Goal: Find specific page/section: Find specific page/section

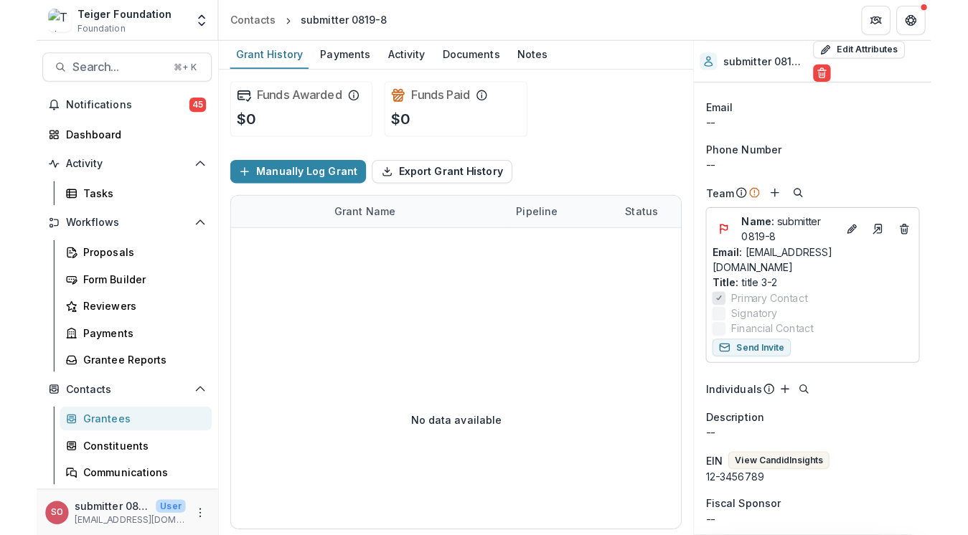
scroll to position [43, 0]
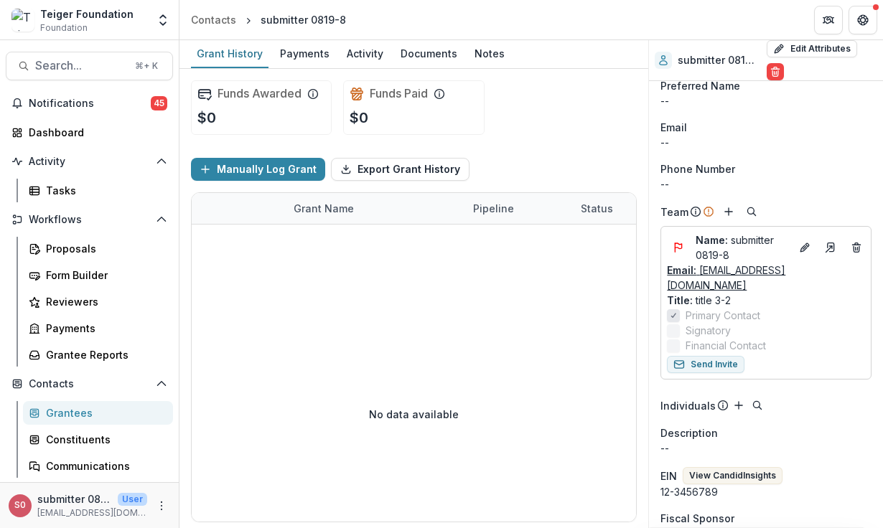
click at [741, 286] on link "Email: weiwanghasbeenused@gmail.com" at bounding box center [766, 278] width 198 height 30
click at [0, 0] on div "Teiger Foundation Foundation Aggregate Analysis Foundations Teigerv1 Teiger Fou…" at bounding box center [441, 264] width 883 height 528
click at [535, 337] on div "No data available" at bounding box center [414, 414] width 444 height 215
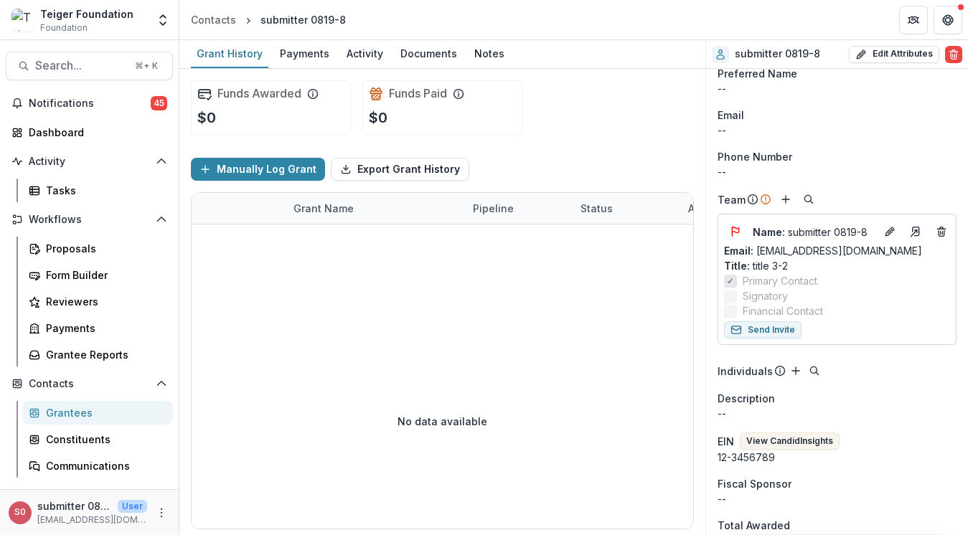
scroll to position [31, 0]
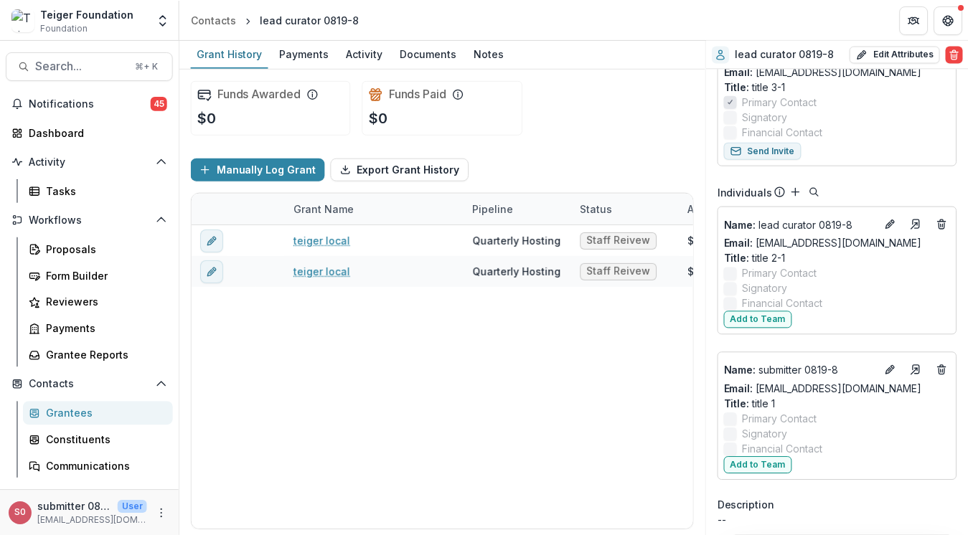
scroll to position [210, 0]
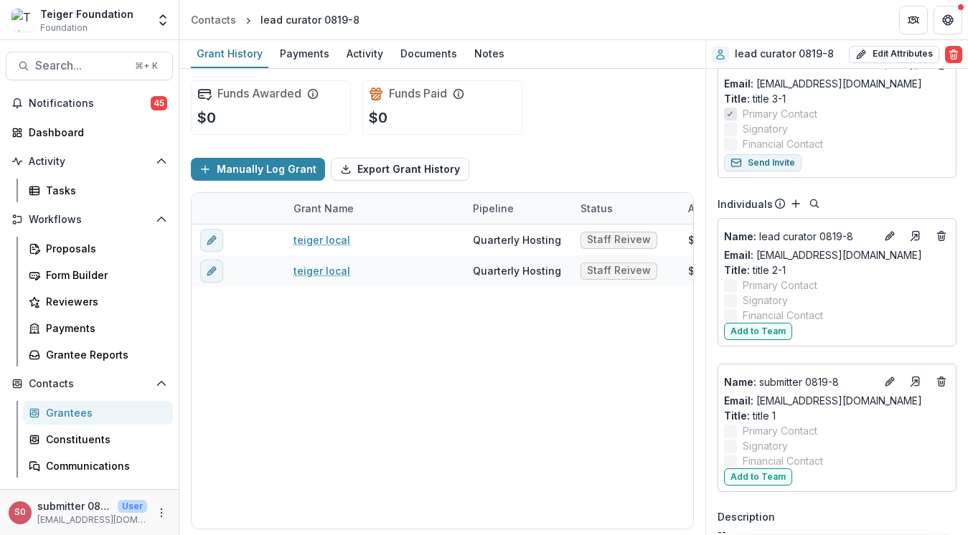
click at [119, 17] on div "Teiger Foundation" at bounding box center [86, 13] width 93 height 15
click at [164, 19] on icon "Open entity switcher" at bounding box center [163, 20] width 14 height 14
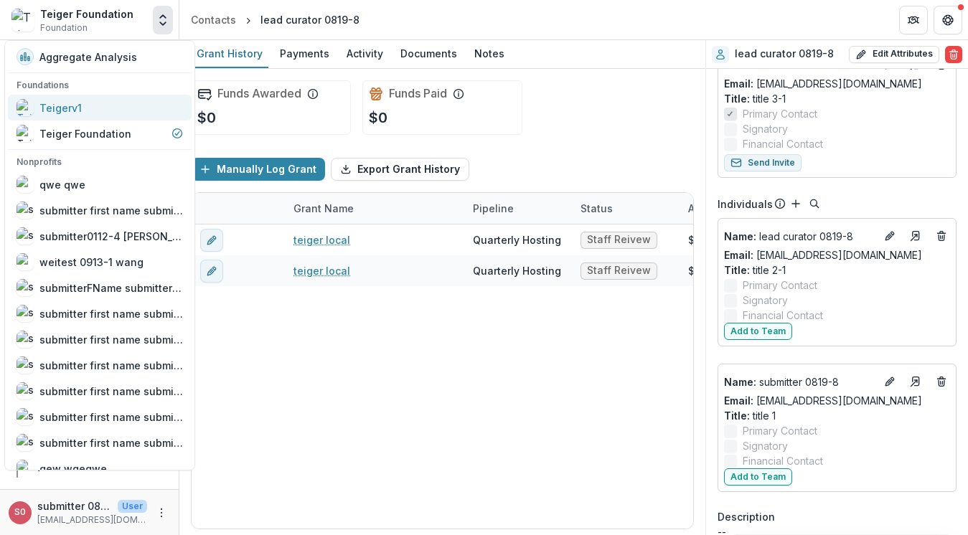
click at [120, 108] on div "Teigerv1" at bounding box center [100, 107] width 167 height 17
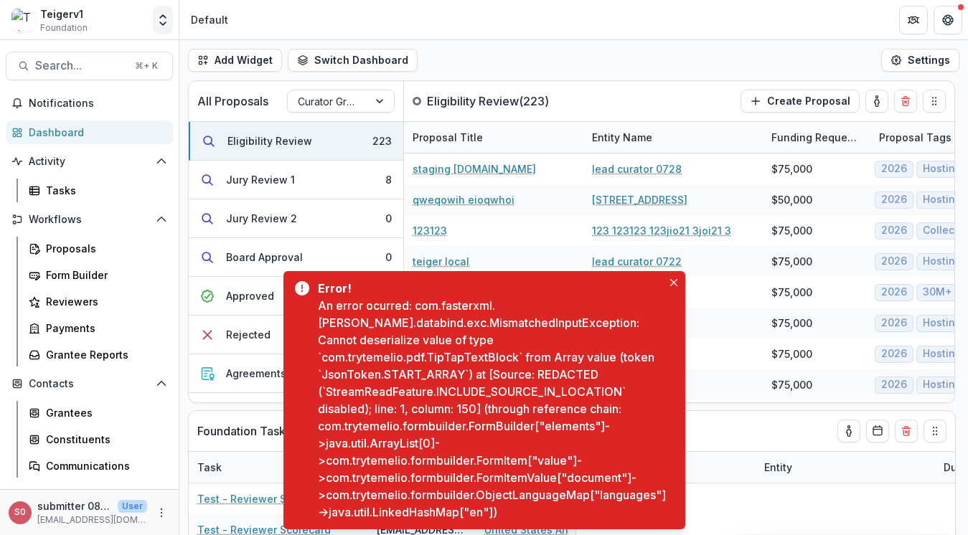
click at [166, 16] on icon "Open entity switcher" at bounding box center [163, 20] width 14 height 14
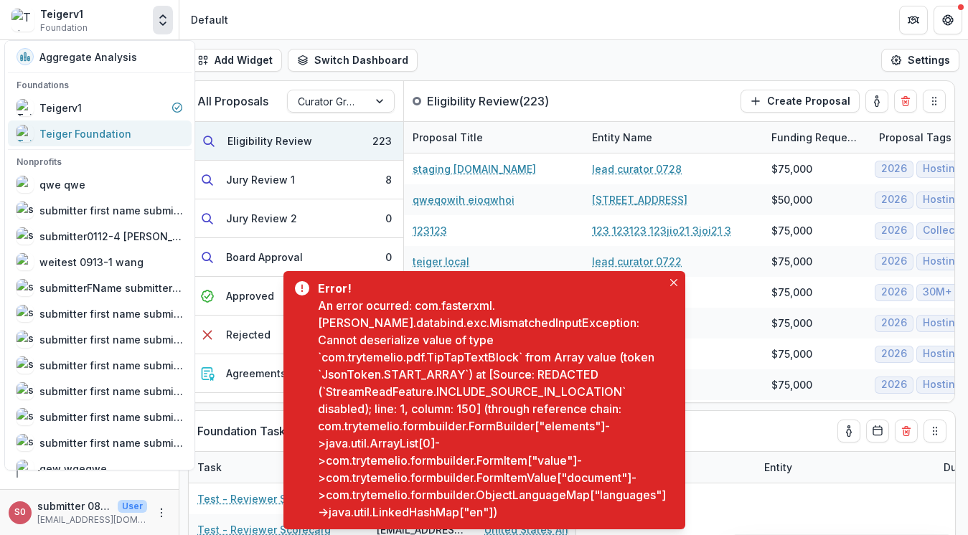
click at [99, 126] on div "Teiger Foundation" at bounding box center [85, 133] width 92 height 15
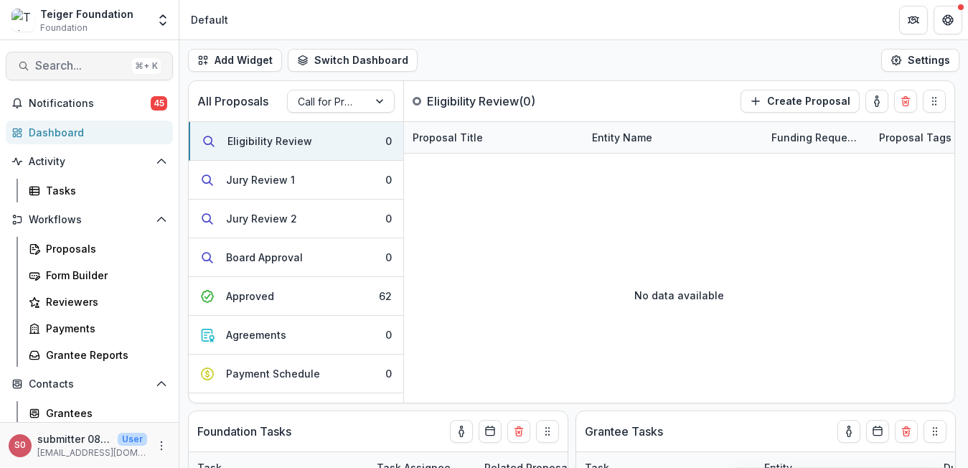
click at [75, 65] on span "Search..." at bounding box center [80, 66] width 91 height 14
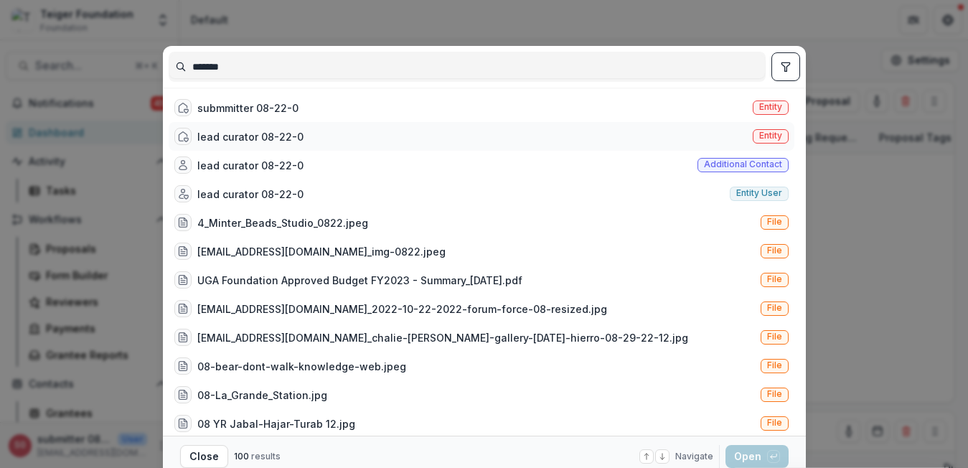
type input "*******"
click at [251, 139] on div "lead curator 08-22-0" at bounding box center [250, 136] width 106 height 15
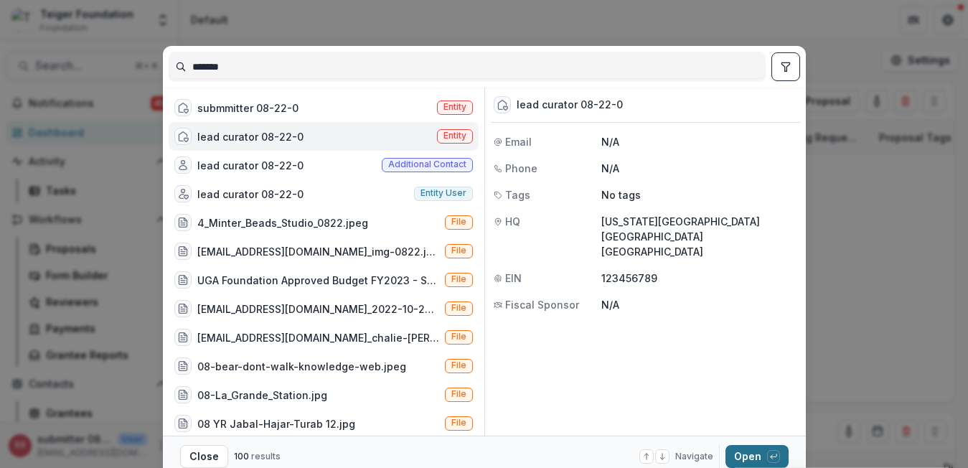
click at [734, 448] on button "Open with enter key" at bounding box center [757, 456] width 63 height 23
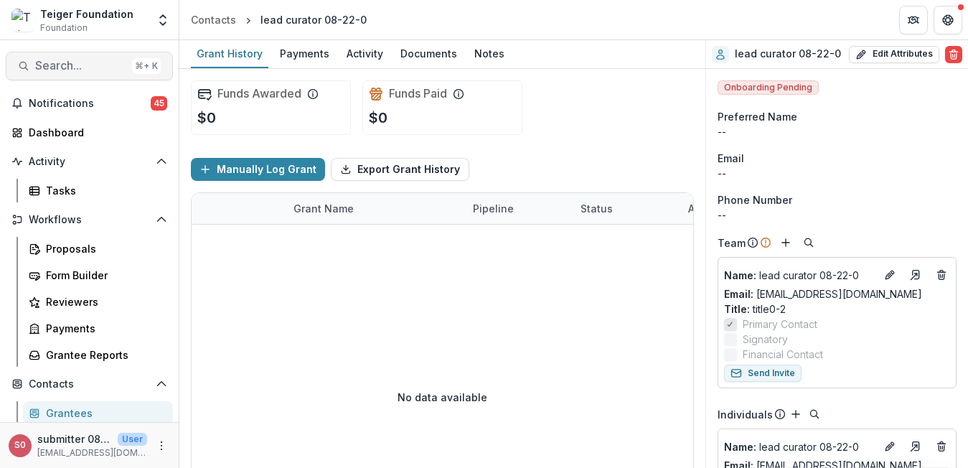
click at [88, 63] on span "Search..." at bounding box center [80, 66] width 91 height 14
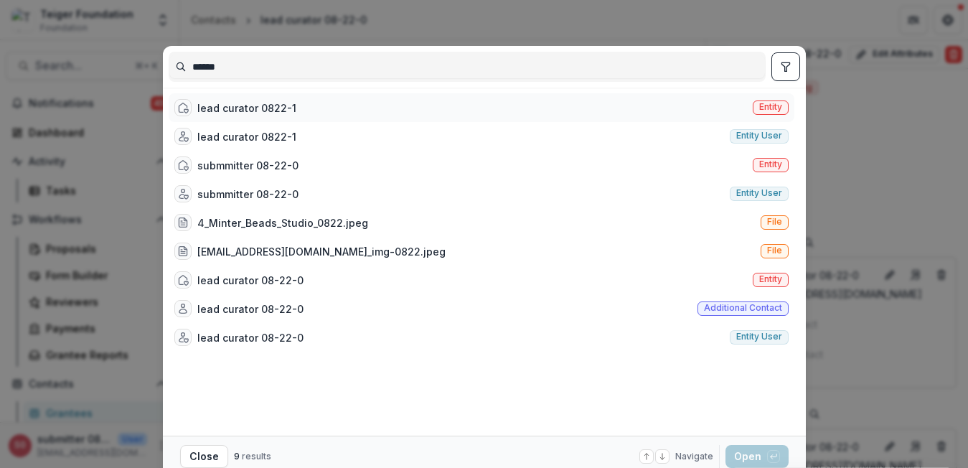
type input "******"
click at [276, 112] on div "lead curator 0822-1" at bounding box center [246, 107] width 99 height 15
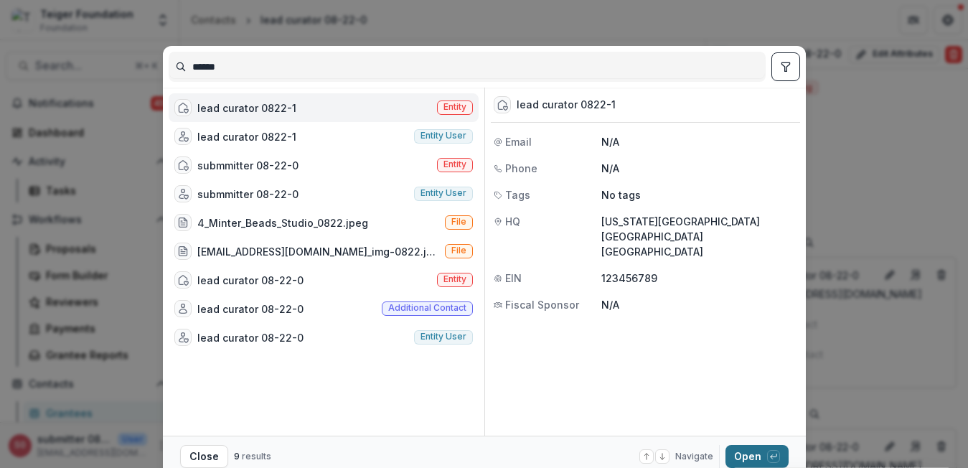
click at [738, 452] on button "Open with enter key" at bounding box center [757, 456] width 63 height 23
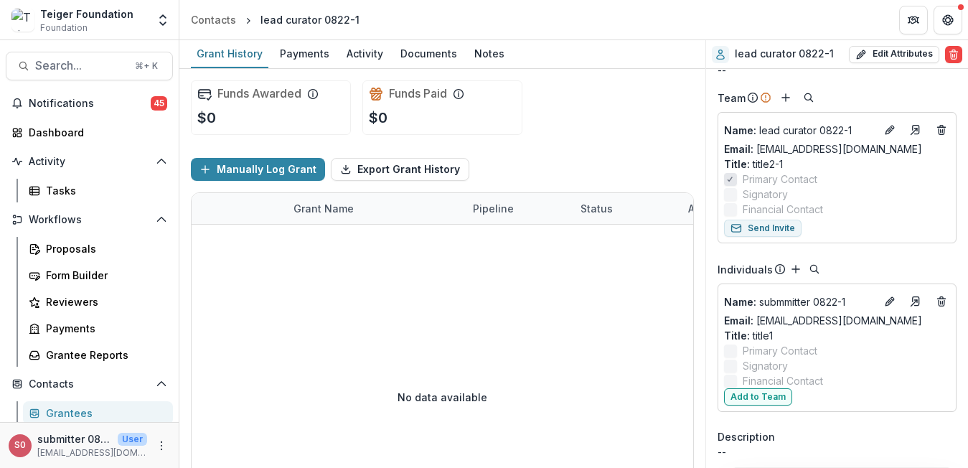
scroll to position [130, 0]
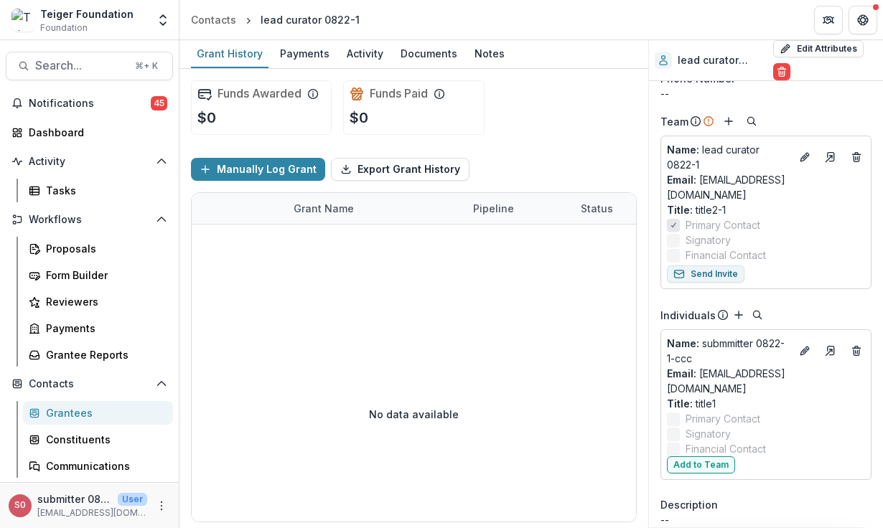
scroll to position [146, 0]
